Goal: Task Accomplishment & Management: Use online tool/utility

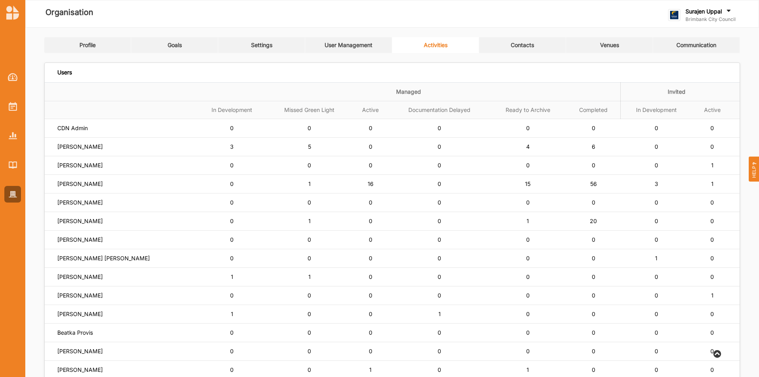
scroll to position [151, 0]
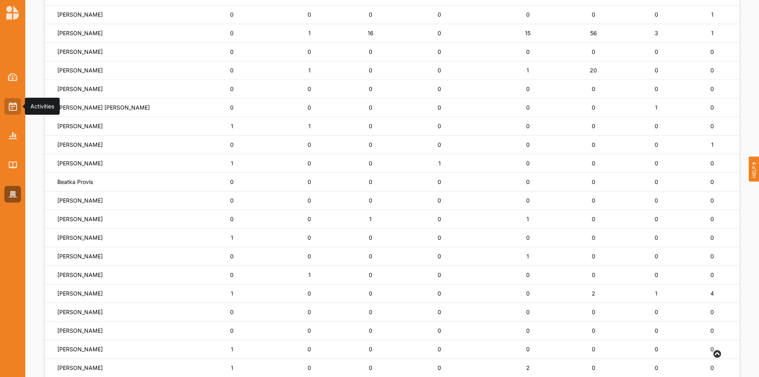
click at [9, 103] on img at bounding box center [13, 106] width 8 height 9
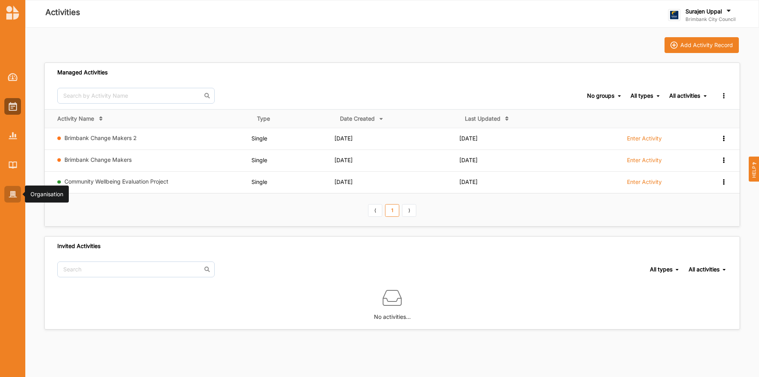
click at [16, 190] on div at bounding box center [12, 194] width 17 height 17
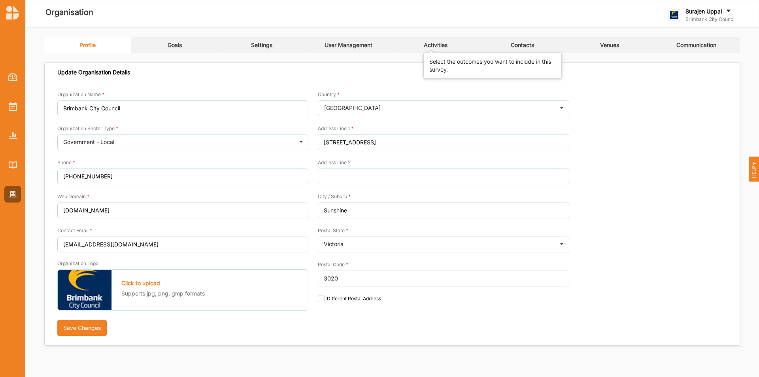
click at [431, 46] on div "Activities" at bounding box center [436, 45] width 24 height 7
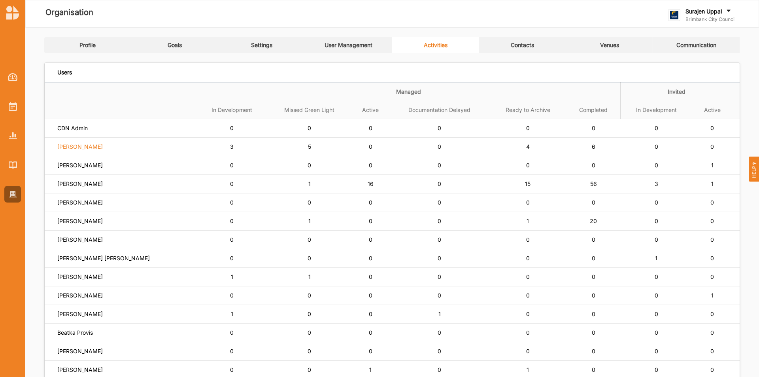
click at [95, 144] on label "[PERSON_NAME]" at bounding box center [79, 146] width 45 height 7
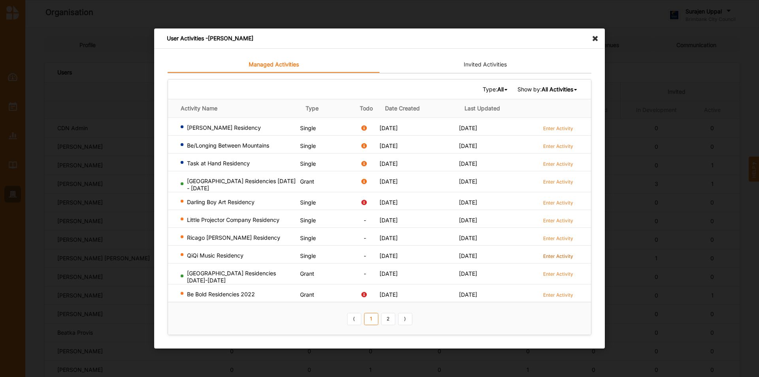
click at [565, 256] on label "Enter Activity" at bounding box center [558, 256] width 30 height 7
click at [392, 320] on link "2" at bounding box center [388, 318] width 14 height 13
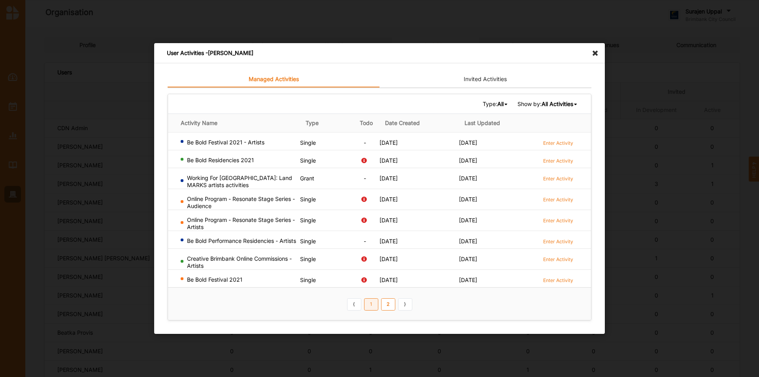
click at [368, 307] on link "1" at bounding box center [371, 304] width 14 height 13
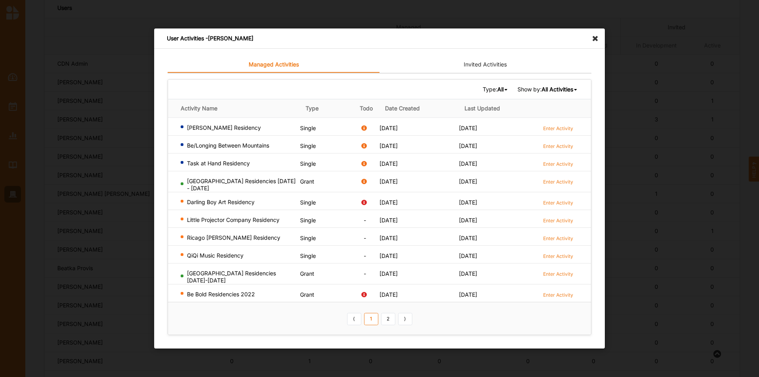
scroll to position [40, 0]
click at [596, 39] on icon at bounding box center [597, 34] width 13 height 13
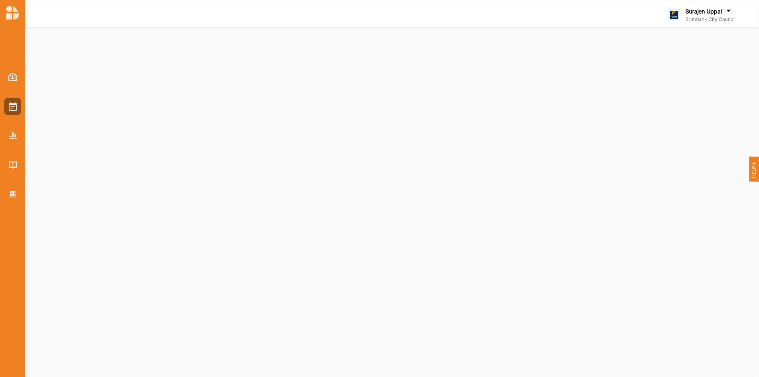
select select "2"
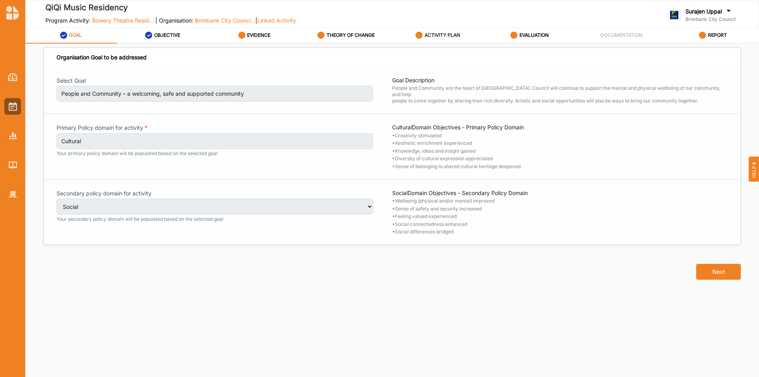
click at [440, 30] on div "ACTIVITY PLAN" at bounding box center [438, 35] width 45 height 14
